Goal: Task Accomplishment & Management: Manage account settings

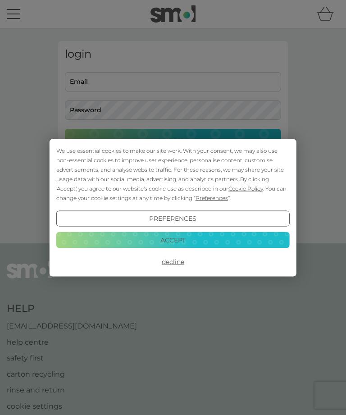
click at [172, 266] on button "Decline" at bounding box center [173, 262] width 234 height 16
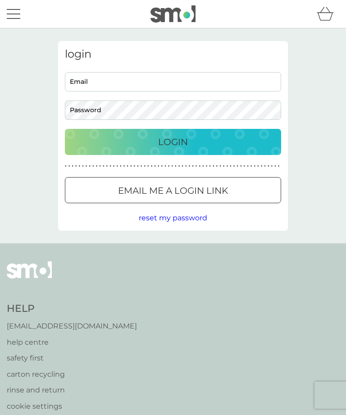
click at [94, 82] on input "Email" at bounding box center [173, 81] width 216 height 19
click at [97, 79] on input "Email" at bounding box center [173, 81] width 216 height 19
type input "[EMAIL_ADDRESS][DOMAIN_NAME]"
click at [173, 142] on button "Login" at bounding box center [173, 142] width 216 height 26
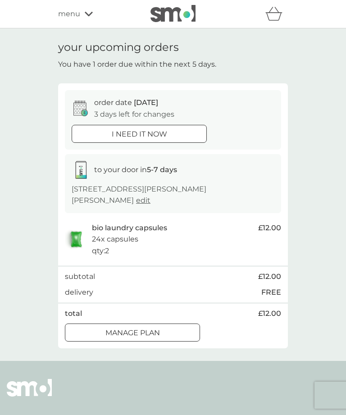
click at [141, 335] on button "Manage plan" at bounding box center [132, 333] width 135 height 18
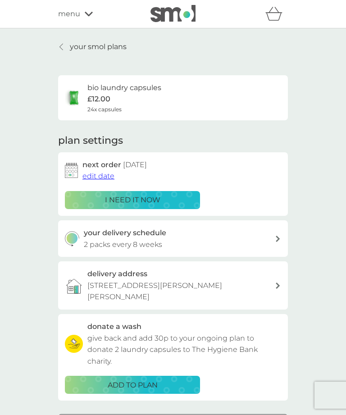
click at [75, 167] on img at bounding box center [71, 170] width 13 height 15
click at [239, 234] on div "your delivery schedule 2 packs every 8 weeks" at bounding box center [180, 238] width 192 height 23
select select "56"
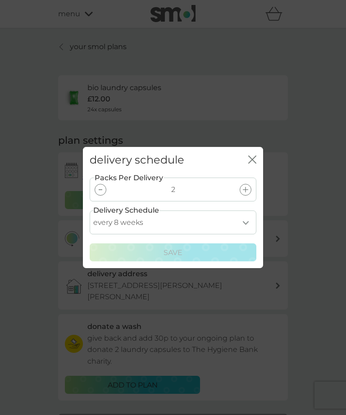
click at [255, 155] on div "close" at bounding box center [252, 160] width 8 height 13
click at [252, 158] on icon "close" at bounding box center [252, 160] width 8 height 8
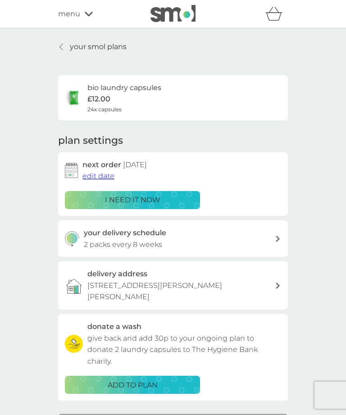
click at [69, 169] on img at bounding box center [71, 170] width 13 height 15
click at [101, 174] on span "edit date" at bounding box center [99, 176] width 32 height 9
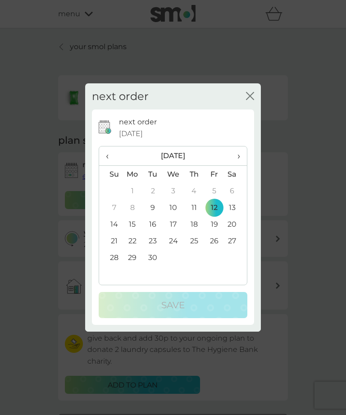
click at [219, 242] on td "26" at bounding box center [214, 241] width 20 height 17
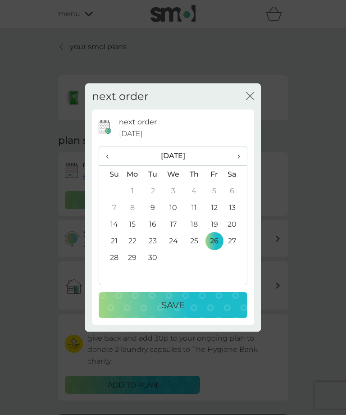
click at [181, 305] on p "Save" at bounding box center [172, 305] width 23 height 14
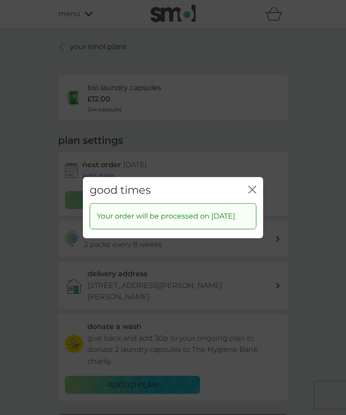
click at [255, 185] on icon "close" at bounding box center [252, 189] width 8 height 8
